Goal: Information Seeking & Learning: Find specific fact

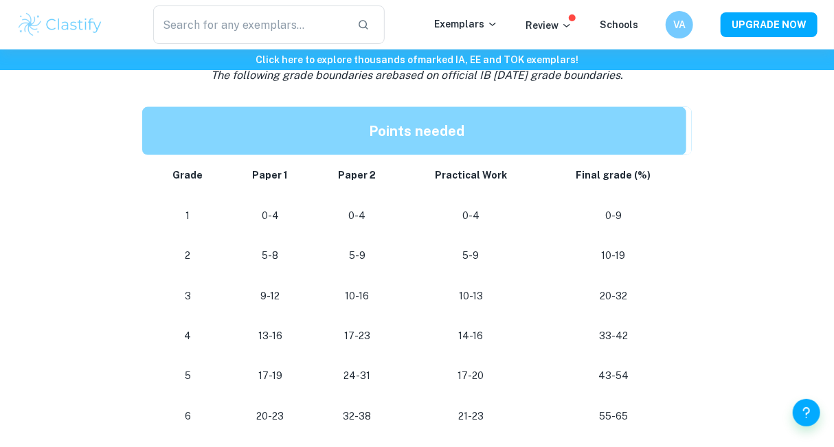
click at [377, 296] on p "10-16" at bounding box center [357, 296] width 67 height 19
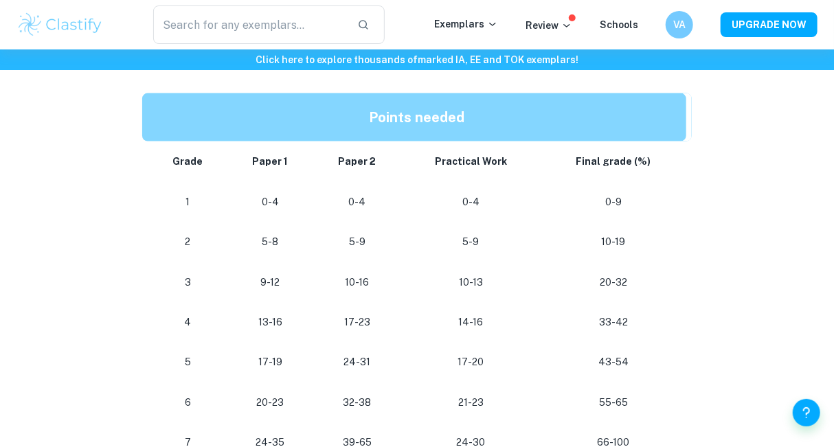
scroll to position [717, 0]
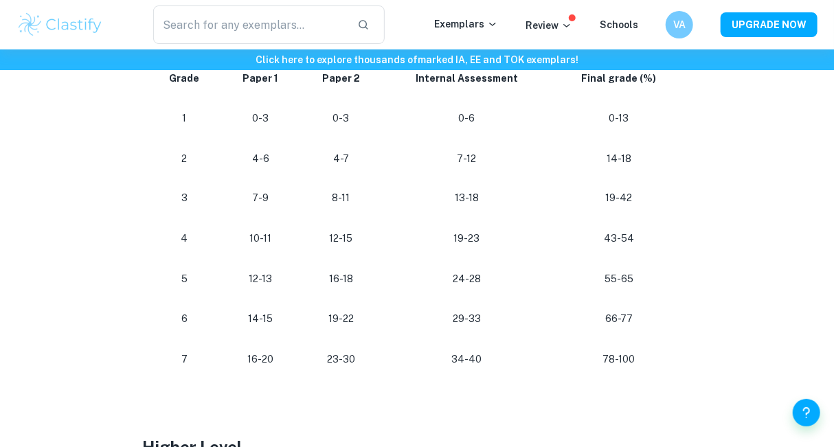
scroll to position [852, 0]
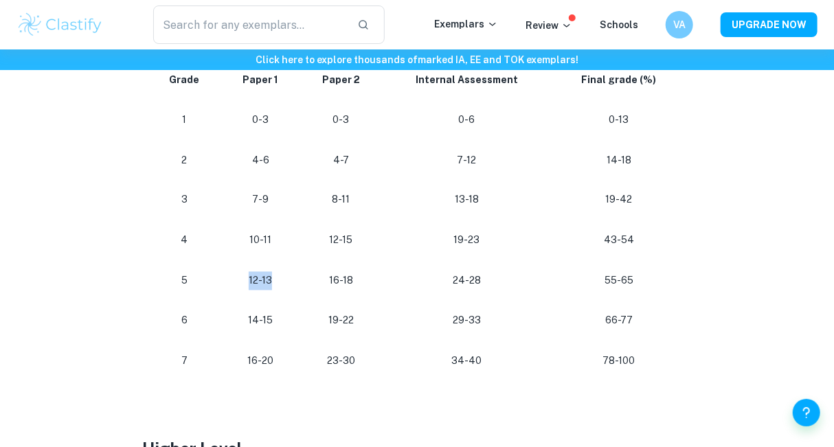
drag, startPoint x: 249, startPoint y: 281, endPoint x: 297, endPoint y: 286, distance: 48.3
click at [297, 286] on td "12-13" at bounding box center [260, 281] width 79 height 41
click at [352, 282] on p "16-18" at bounding box center [341, 281] width 60 height 19
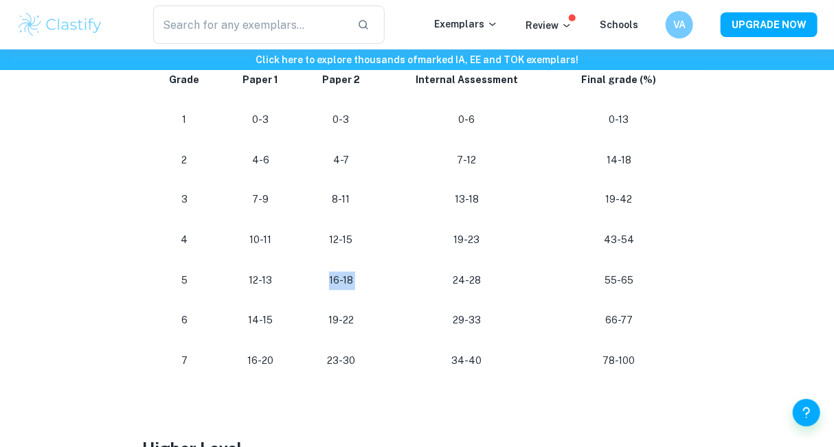
click at [385, 286] on td "24-28" at bounding box center [467, 281] width 170 height 41
drag, startPoint x: 321, startPoint y: 282, endPoint x: 373, endPoint y: 285, distance: 52.3
click at [371, 285] on p "16-18" at bounding box center [341, 281] width 60 height 19
click at [469, 368] on p "34-40" at bounding box center [467, 361] width 148 height 19
drag, startPoint x: 481, startPoint y: 368, endPoint x: 456, endPoint y: 364, distance: 25.7
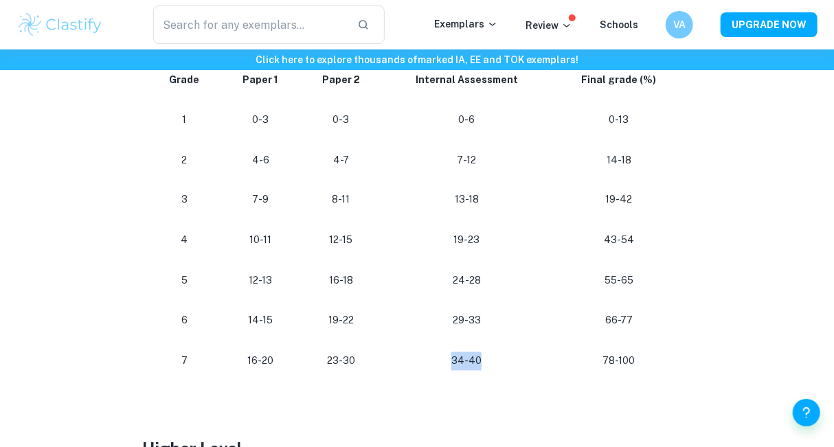
click at [456, 364] on p "34-40" at bounding box center [467, 361] width 148 height 19
